Goal: Information Seeking & Learning: Learn about a topic

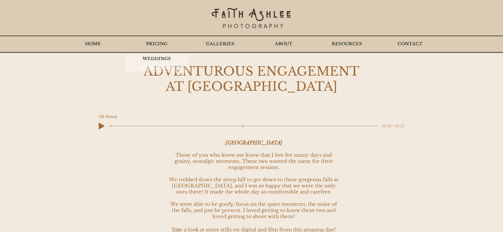
click at [156, 66] on p "ELOPEMENTS" at bounding box center [156, 67] width 41 height 9
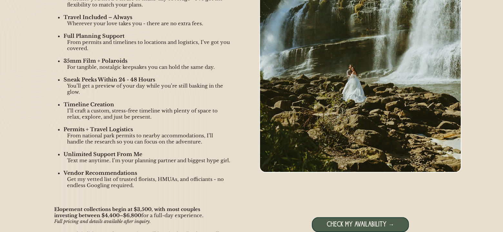
scroll to position [613, 0]
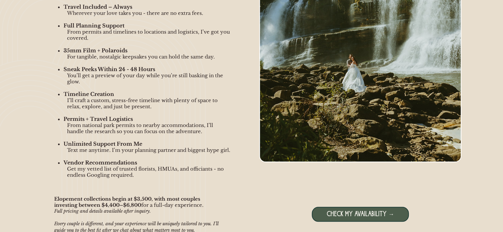
click at [351, 115] on img "main content" at bounding box center [360, 34] width 201 height 253
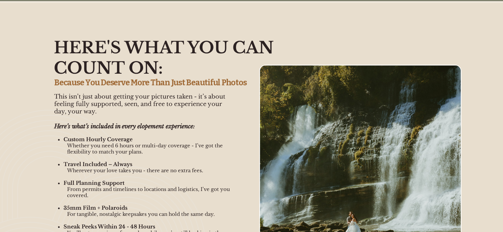
scroll to position [484, 0]
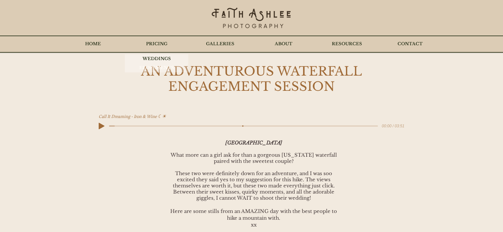
click at [159, 66] on p "ELOPEMENTS" at bounding box center [156, 67] width 41 height 9
